Goal: Task Accomplishment & Management: Use online tool/utility

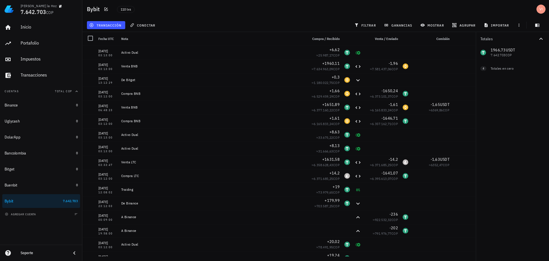
click at [106, 20] on div "transacción" at bounding box center [106, 25] width 41 height 10
click at [106, 22] on button "transacción" at bounding box center [106, 25] width 38 height 8
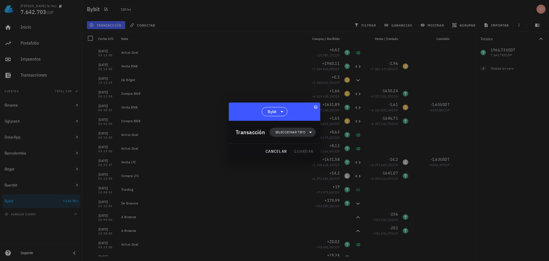
click at [302, 130] on span "Seleccionar tipo" at bounding box center [290, 133] width 30 height 6
click at [301, 154] on div "Ingreso" at bounding box center [296, 157] width 53 height 11
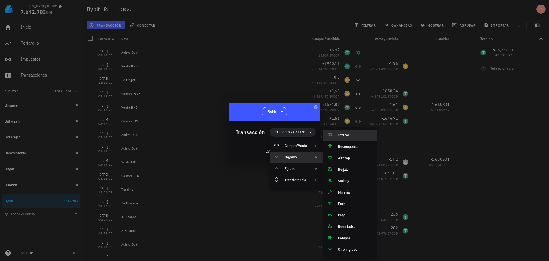
click at [340, 138] on div "Interés" at bounding box center [355, 135] width 34 height 5
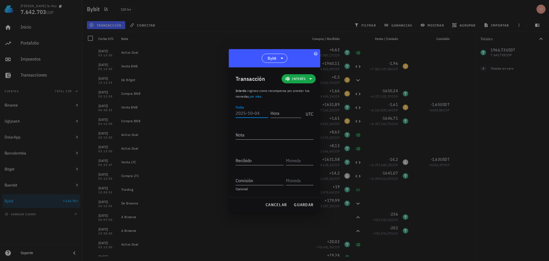
click at [250, 114] on input "Fecha" at bounding box center [252, 113] width 33 height 9
paste input "2"
type input "[DATE]"
type input "03:13:00"
type textarea "Activo Dual"
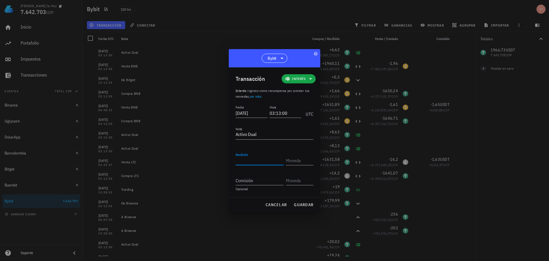
type input "9"
click at [263, 162] on input "Recibido" at bounding box center [260, 160] width 48 height 9
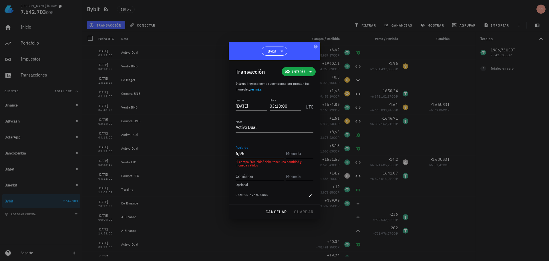
type input "6,95"
click at [307, 154] on input "text" at bounding box center [299, 153] width 26 height 9
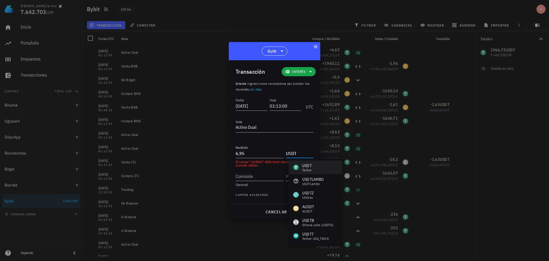
click at [308, 169] on div "Tether" at bounding box center [306, 170] width 9 height 3
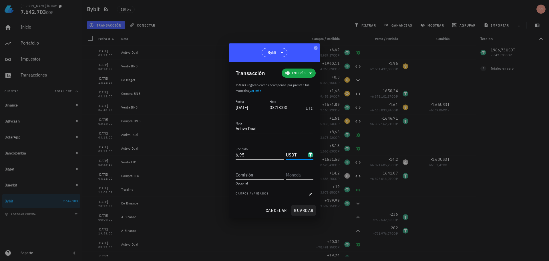
type input "USDT"
click at [302, 208] on span "guardar" at bounding box center [304, 210] width 20 height 5
